Goal: Task Accomplishment & Management: Manage account settings

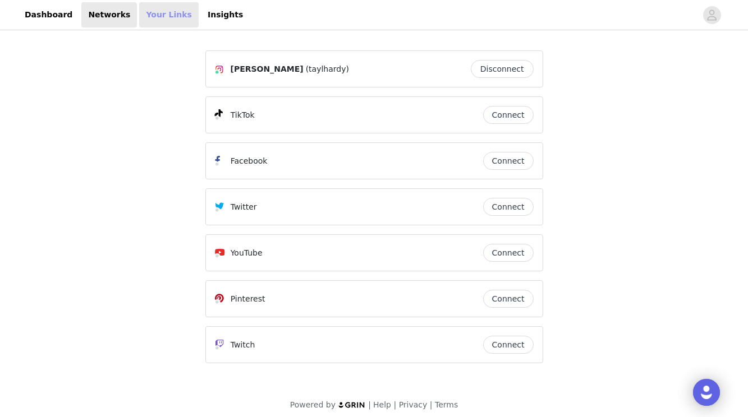
click at [154, 13] on link "Your Links" at bounding box center [168, 14] width 59 height 25
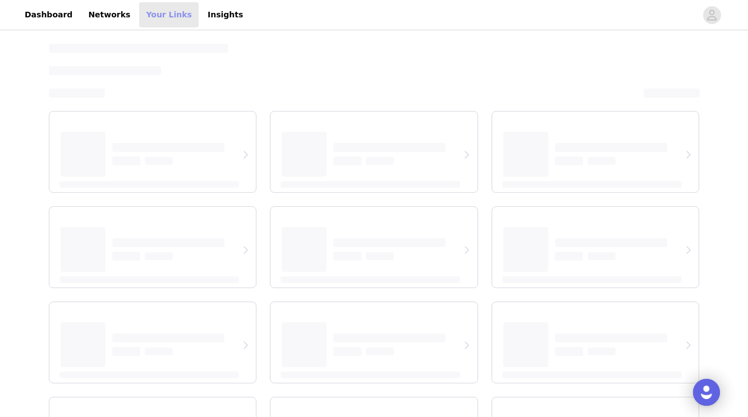
select select "12"
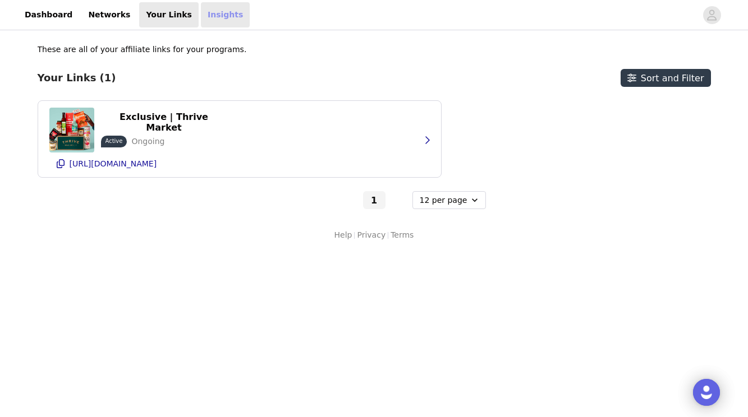
click at [206, 20] on link "Insights" at bounding box center [225, 14] width 49 height 25
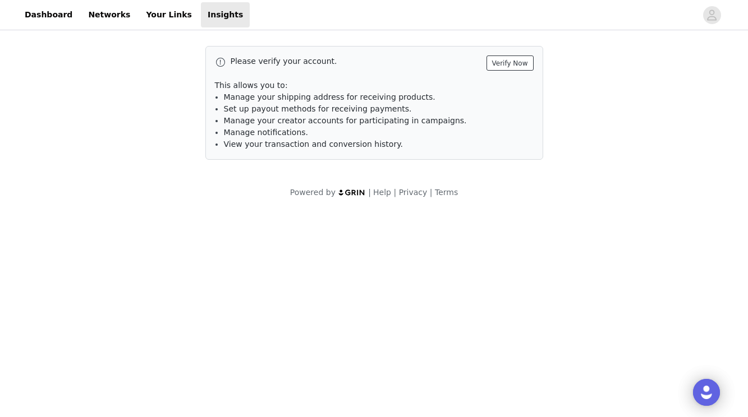
click at [515, 65] on button "Verify Now" at bounding box center [509, 63] width 47 height 15
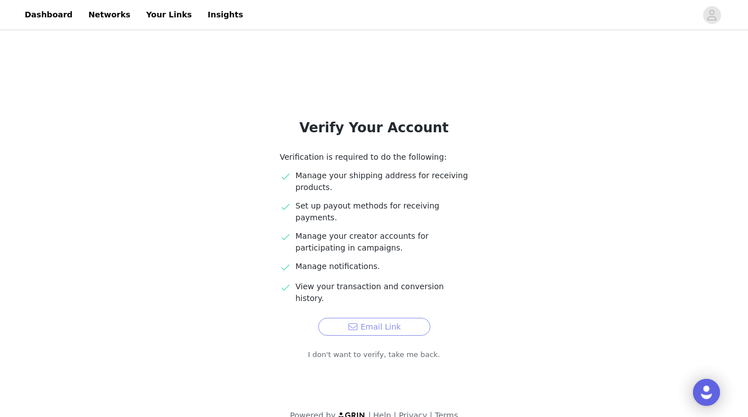
click at [352, 318] on button "Email Link" at bounding box center [374, 327] width 112 height 18
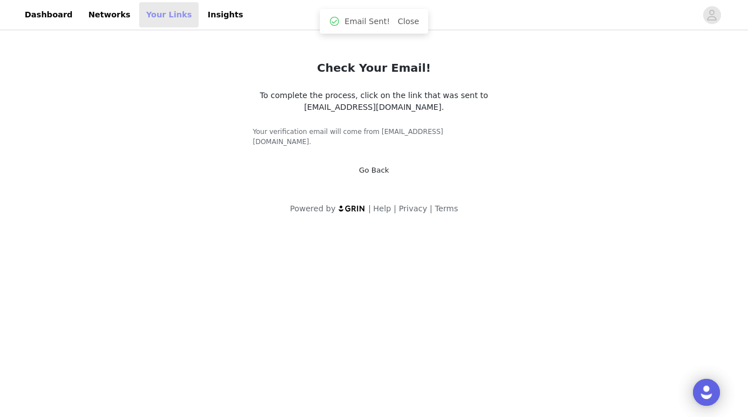
click at [144, 17] on link "Your Links" at bounding box center [168, 14] width 59 height 25
select select "12"
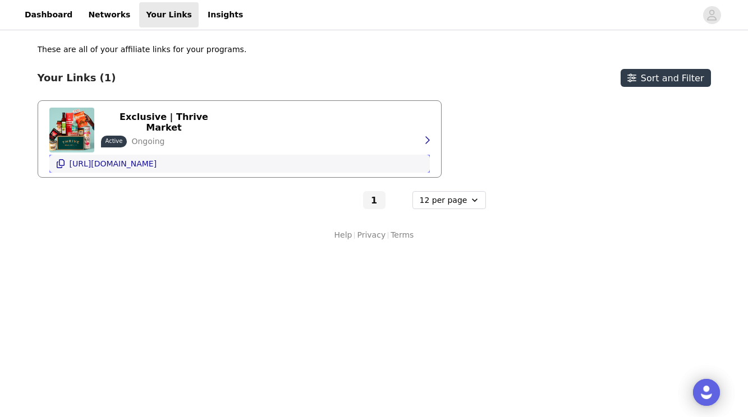
click at [150, 166] on p "[URL][DOMAIN_NAME]" at bounding box center [114, 163] width 88 height 9
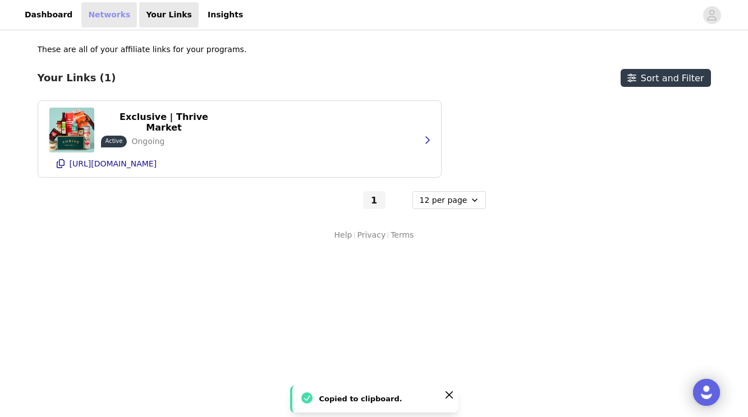
click at [90, 17] on link "Networks" at bounding box center [109, 14] width 56 height 25
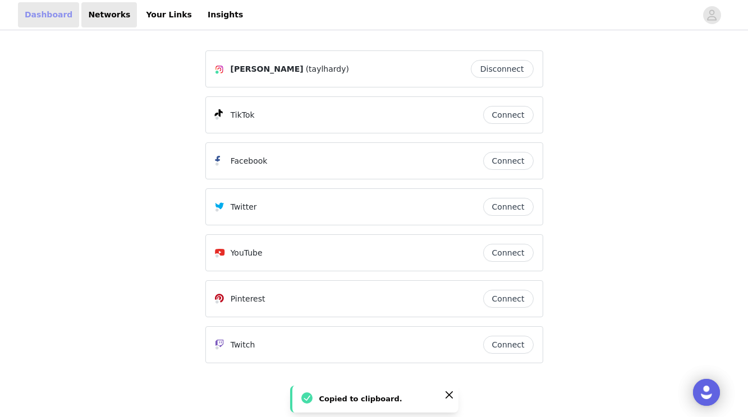
click at [36, 17] on link "Dashboard" at bounding box center [48, 14] width 61 height 25
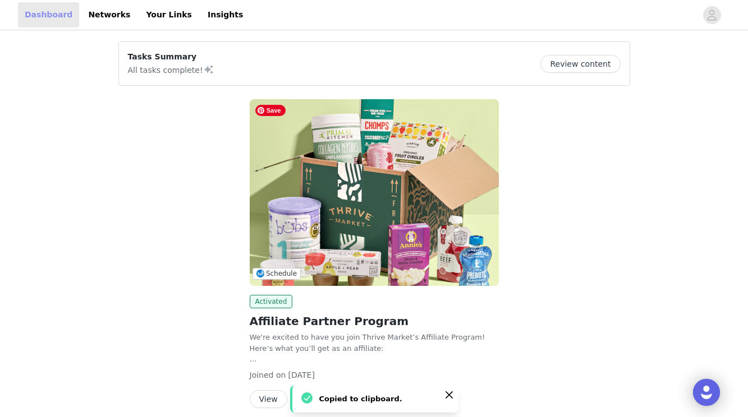
scroll to position [47, 0]
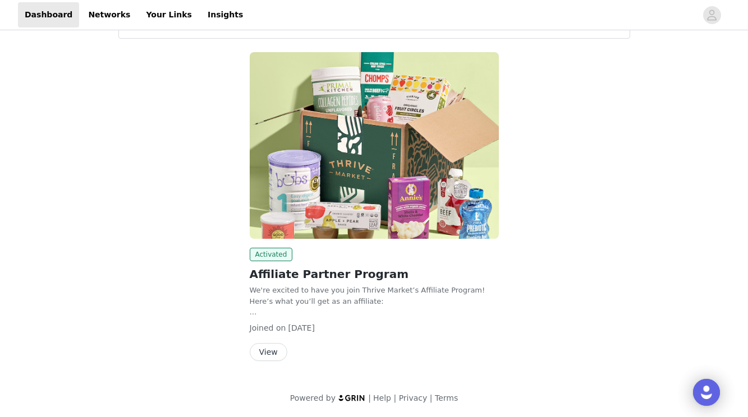
click at [275, 353] on button "View" at bounding box center [269, 352] width 38 height 18
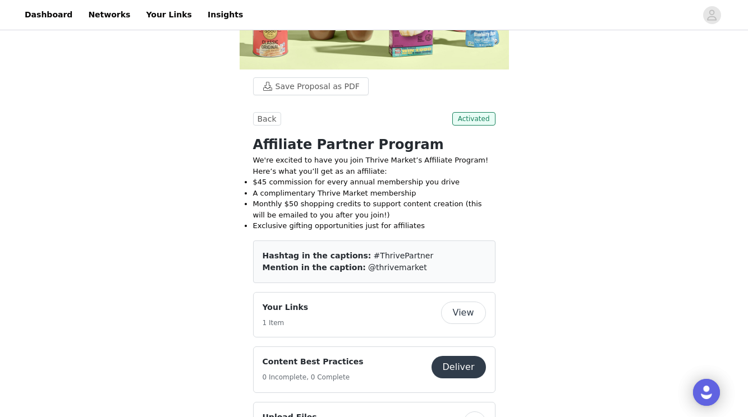
scroll to position [285, 0]
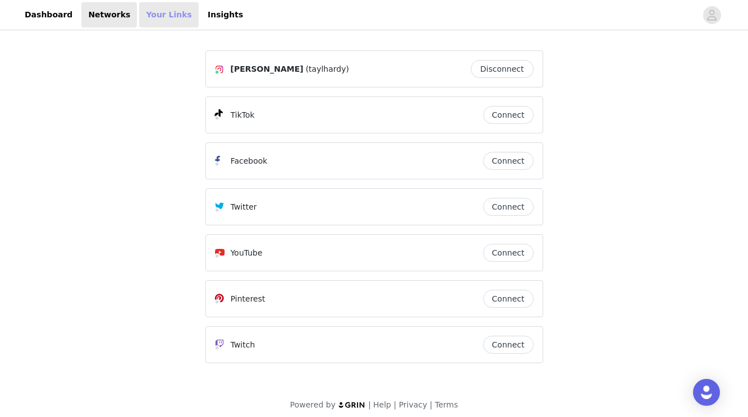
click at [161, 21] on link "Your Links" at bounding box center [168, 14] width 59 height 25
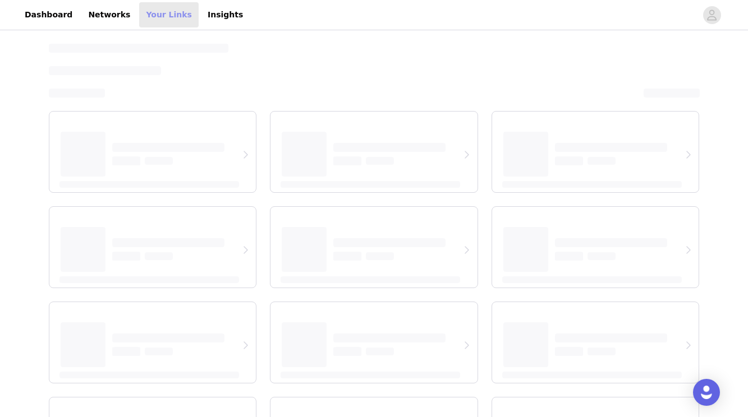
select select "12"
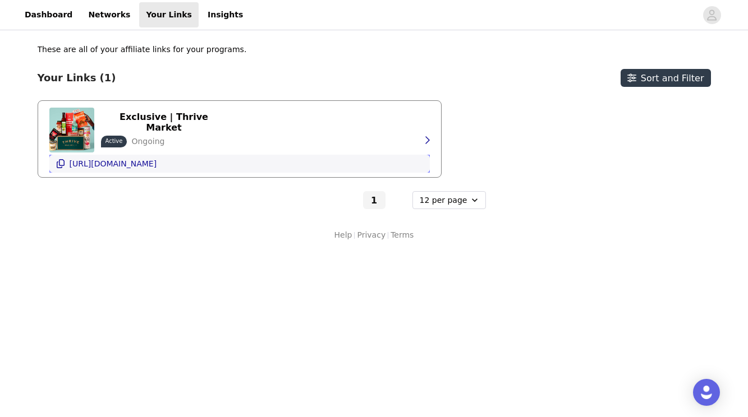
click at [138, 166] on p "[URL][DOMAIN_NAME]" at bounding box center [114, 163] width 88 height 9
